Goal: Use online tool/utility: Utilize a website feature to perform a specific function

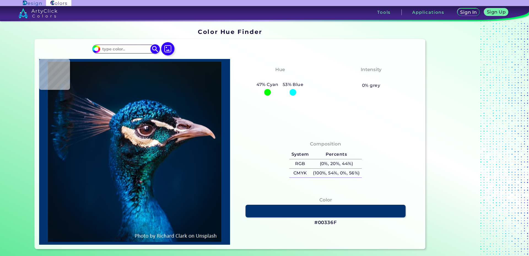
click at [139, 48] on input at bounding box center [125, 48] width 51 height 7
paste input "009974"
type input "009974"
click at [153, 51] on img at bounding box center [155, 49] width 10 height 10
type input "#009974"
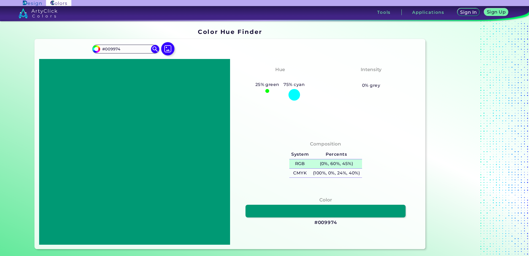
click at [337, 161] on h5 "(0%, 60%, 45%)" at bounding box center [336, 163] width 51 height 9
click at [134, 48] on input "#009974" at bounding box center [125, 48] width 51 height 7
paste input "919191"
type input "#919191"
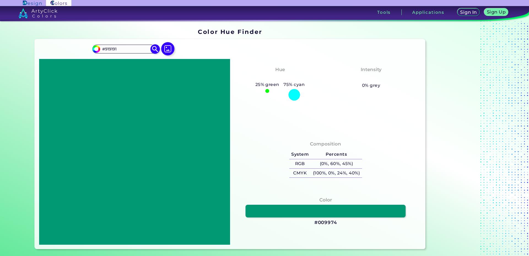
type input "#919191"
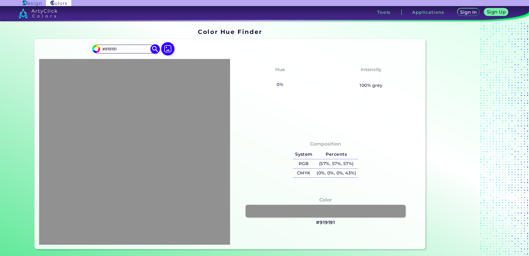
click at [134, 49] on input "#919191" at bounding box center [125, 48] width 51 height 7
type input "#f4f4f4"
type input "#F4F4F4"
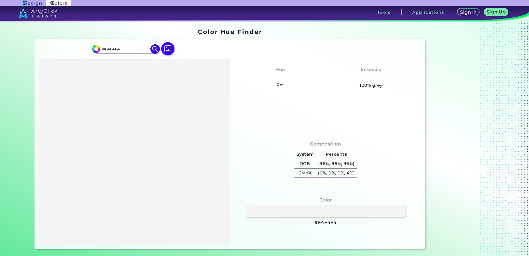
click at [132, 50] on input "#F4F4F4" at bounding box center [125, 48] width 51 height 7
